Goal: Check status: Check status

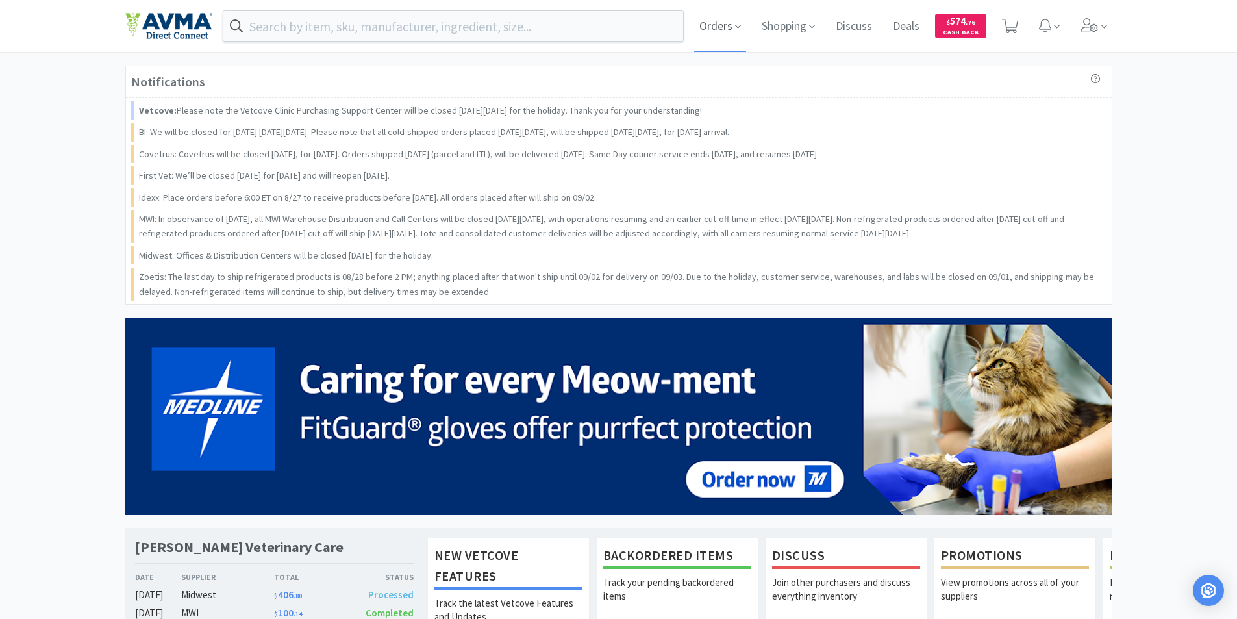
click at [733, 25] on span "Orders" at bounding box center [720, 26] width 52 height 52
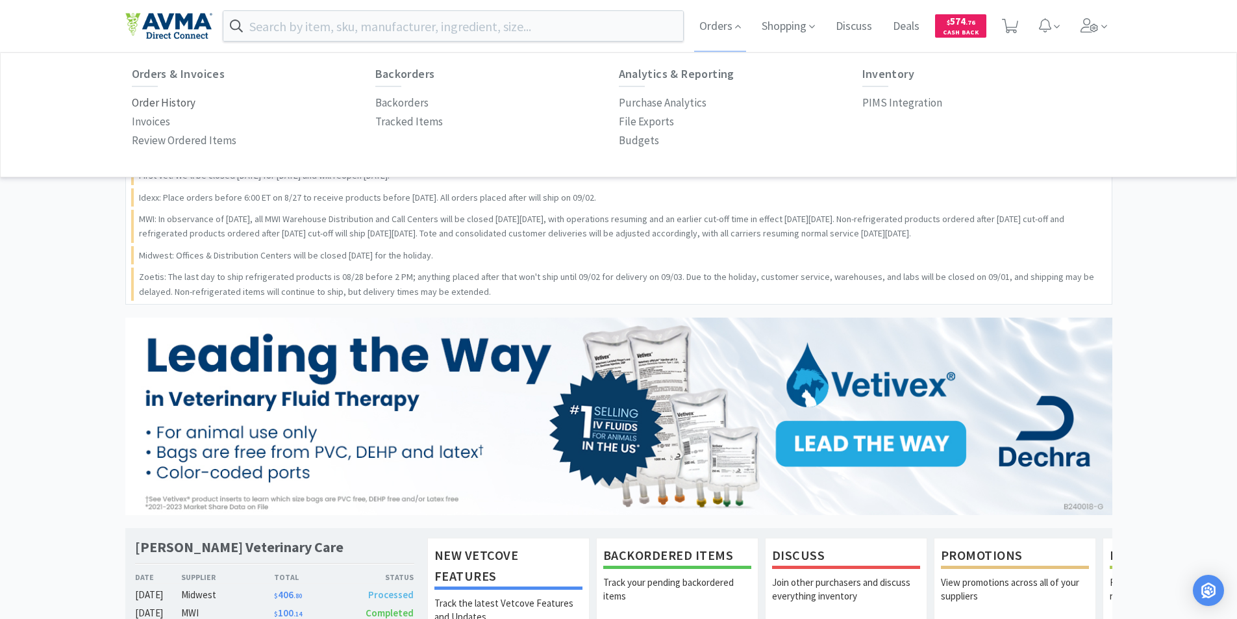
click at [167, 105] on p "Order History" at bounding box center [164, 103] width 64 height 18
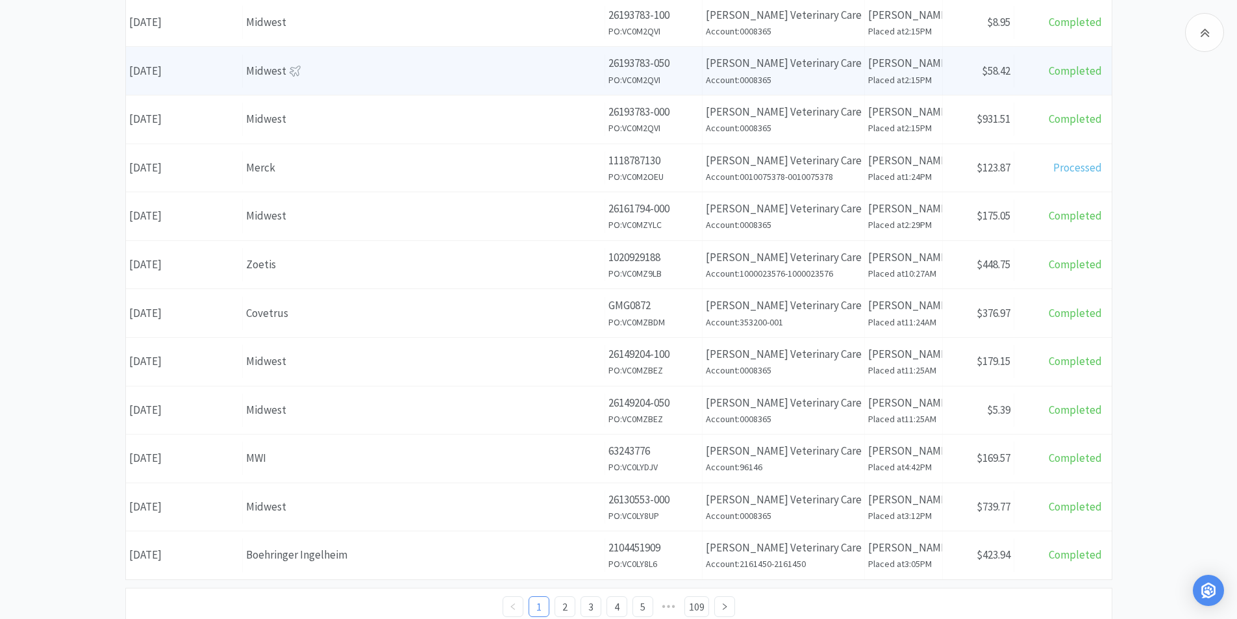
scroll to position [435, 0]
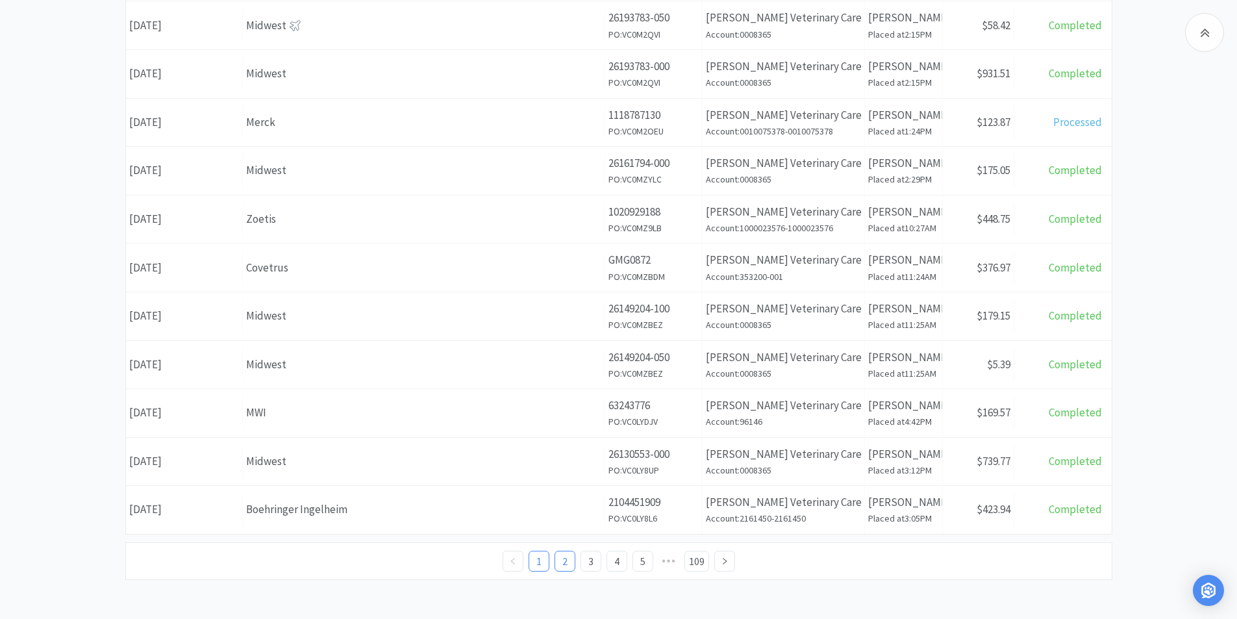
click at [555, 563] on link "2" at bounding box center [564, 560] width 19 height 19
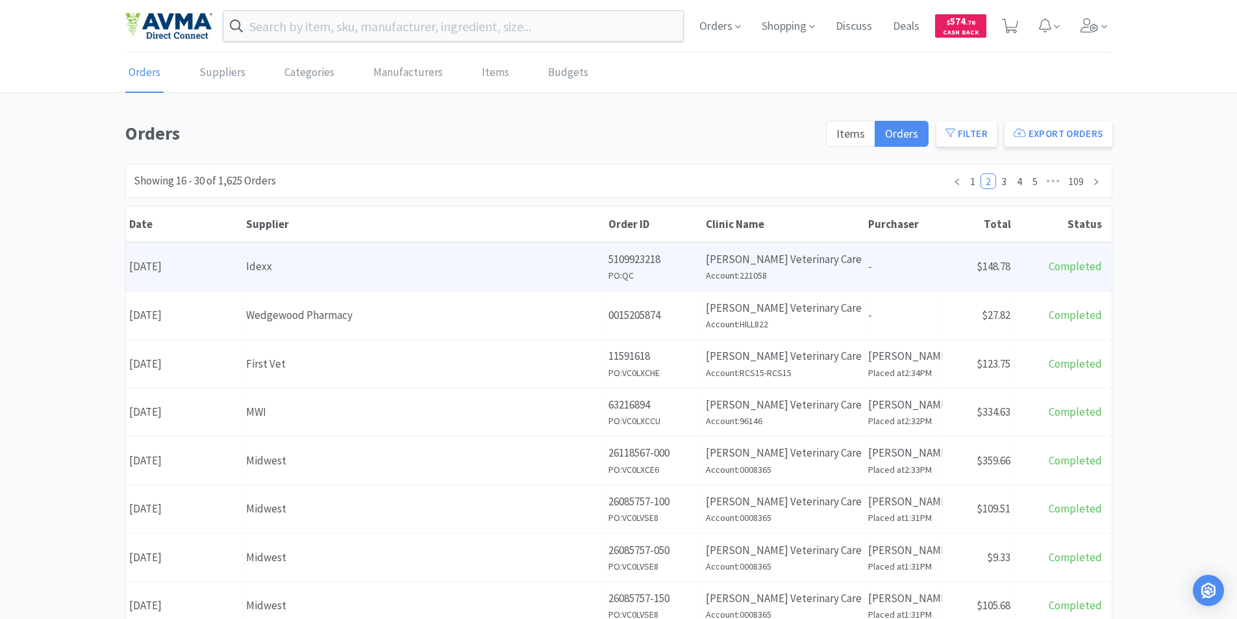
click at [605, 266] on div "Order ID 5109923218 PO: QC" at bounding box center [653, 267] width 97 height 48
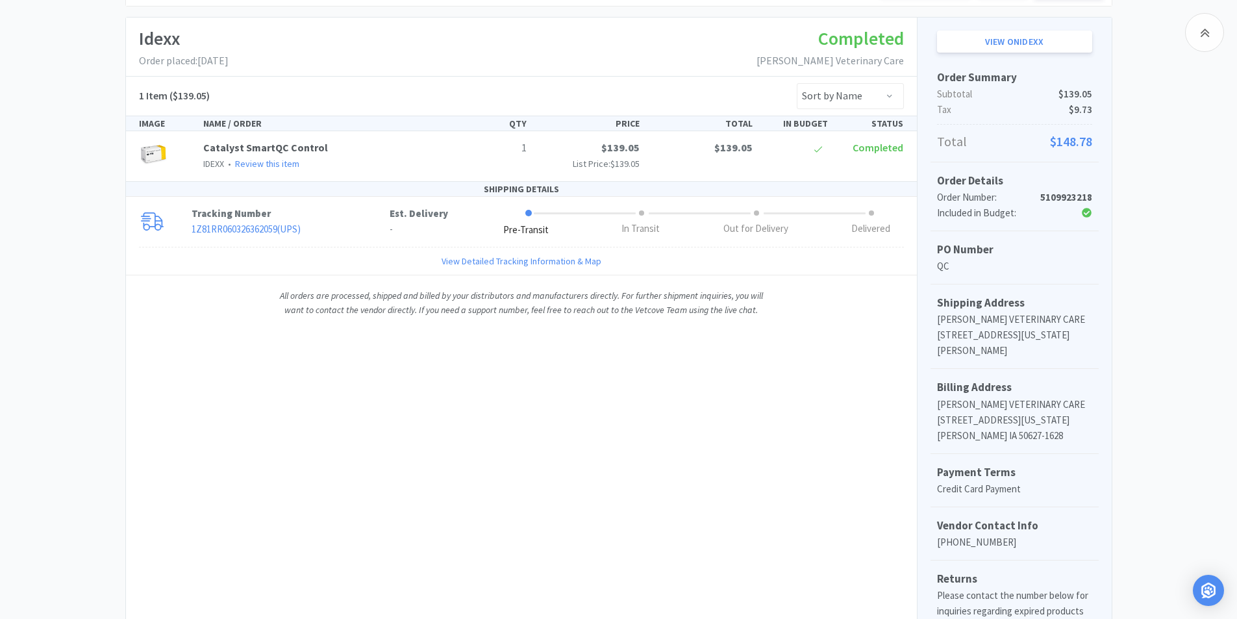
scroll to position [130, 0]
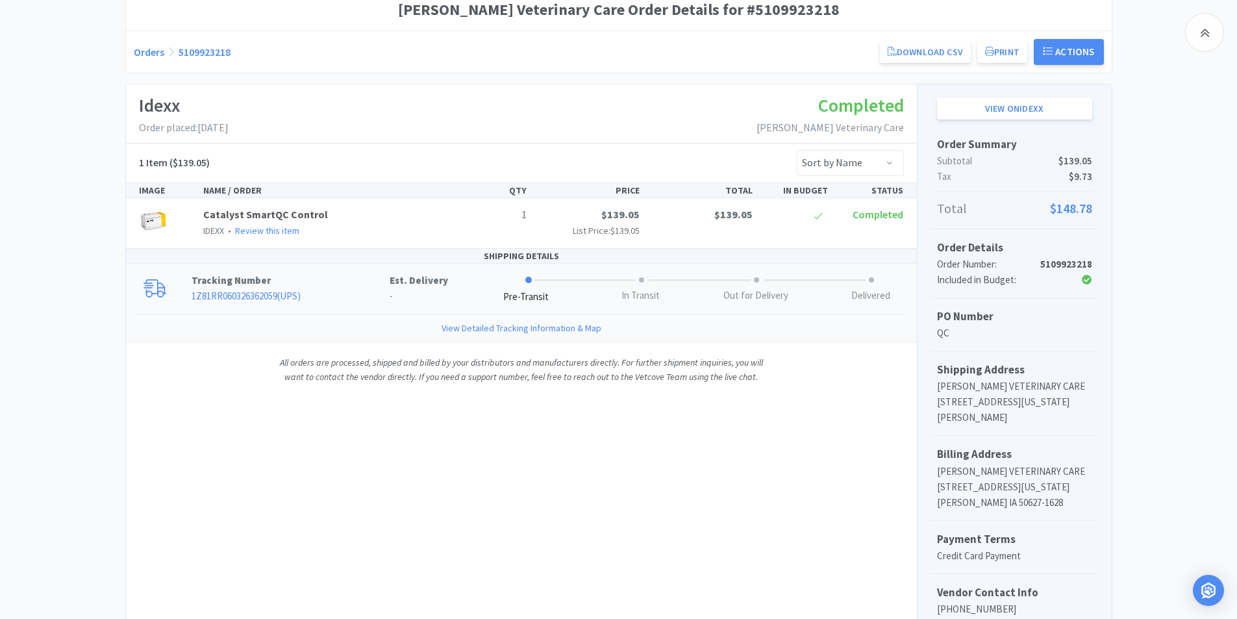
click at [492, 330] on link "View Detailed Tracking Information & Map" at bounding box center [521, 328] width 160 height 14
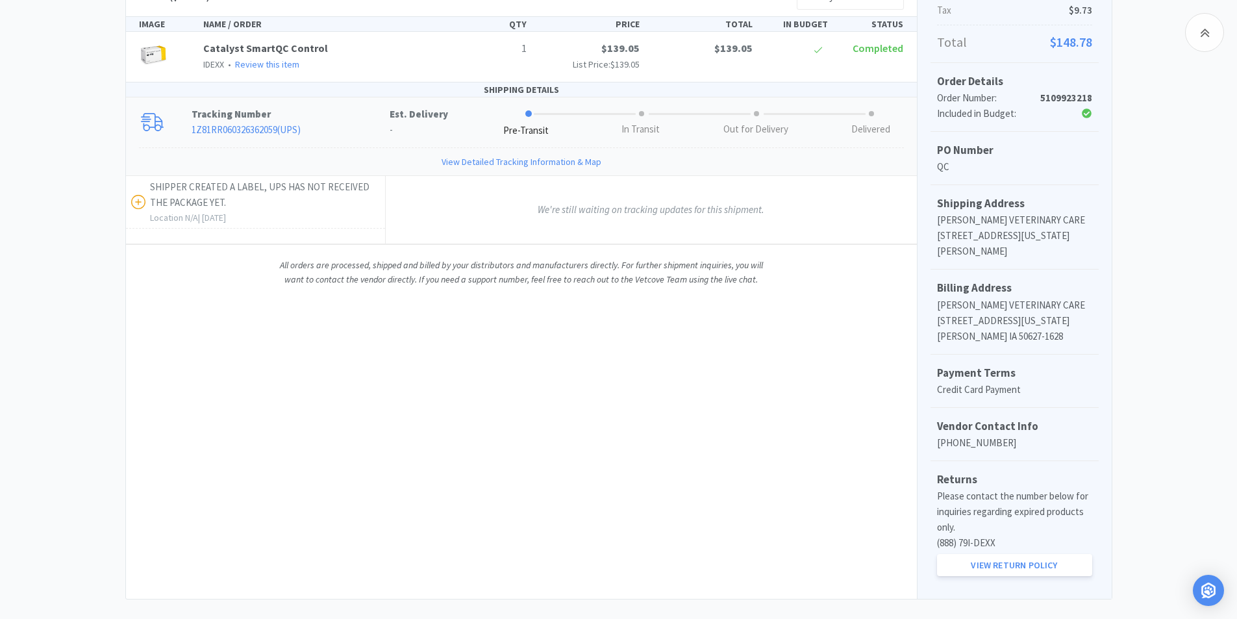
scroll to position [315, 0]
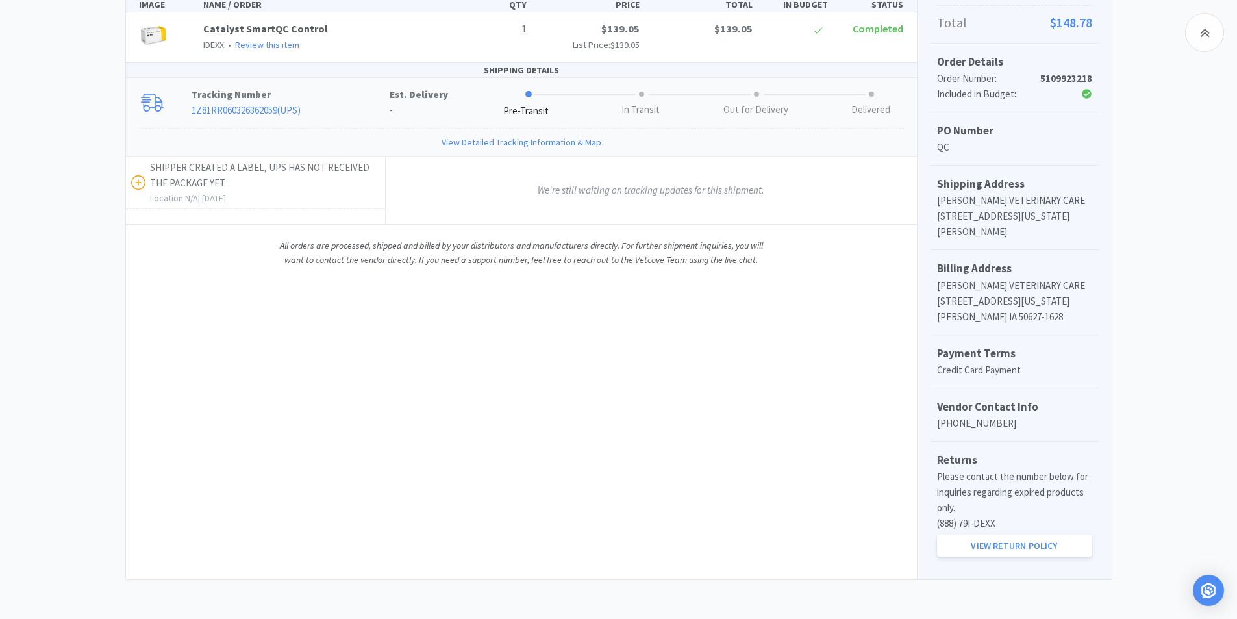
click at [989, 527] on span "(888) 79I-DEXX" at bounding box center [966, 523] width 58 height 12
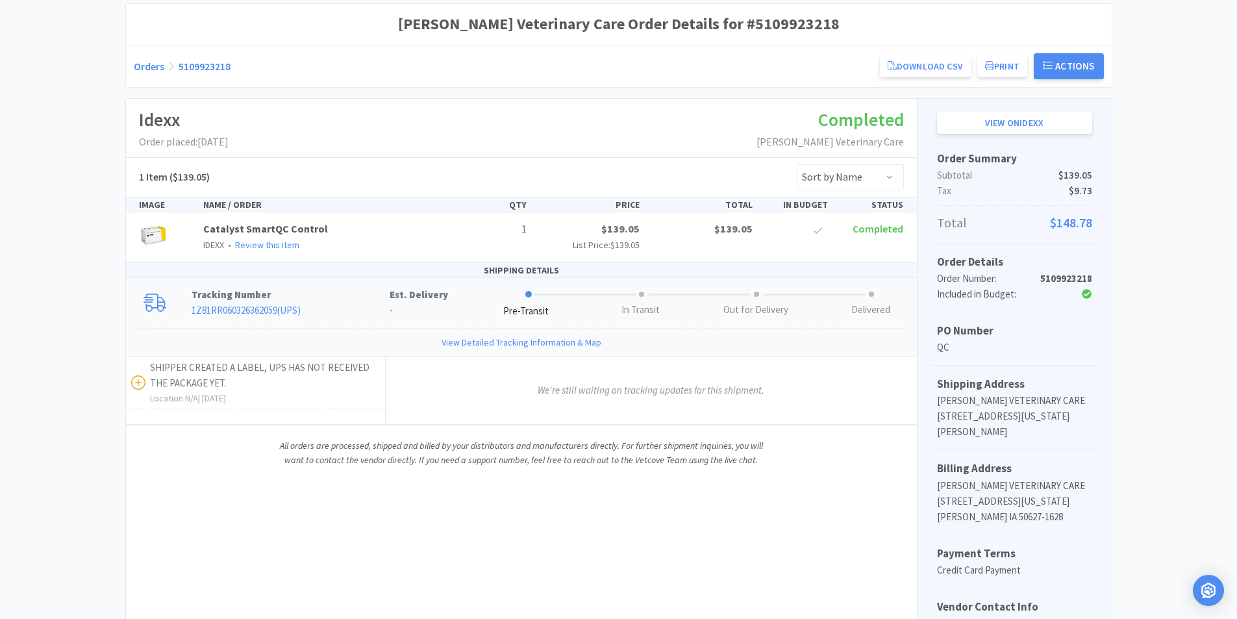
scroll to position [130, 0]
